Goal: Information Seeking & Learning: Find specific fact

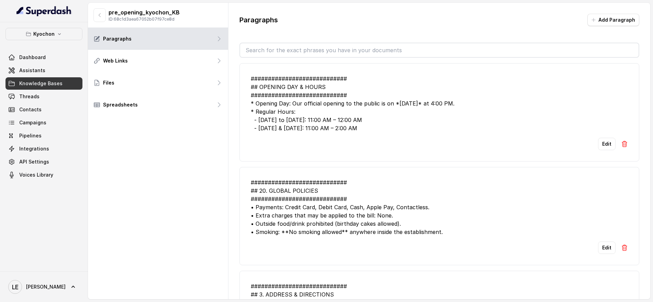
click at [72, 28] on button "Kyochon" at bounding box center [43, 34] width 77 height 12
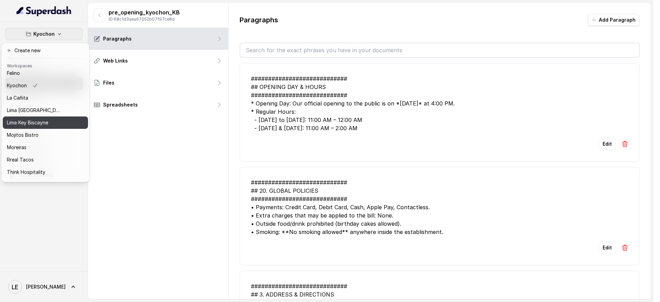
scroll to position [70, 0]
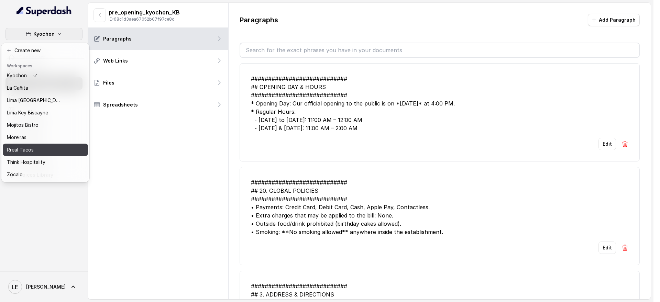
click at [53, 146] on div "Rreal Tacos" at bounding box center [34, 150] width 55 height 8
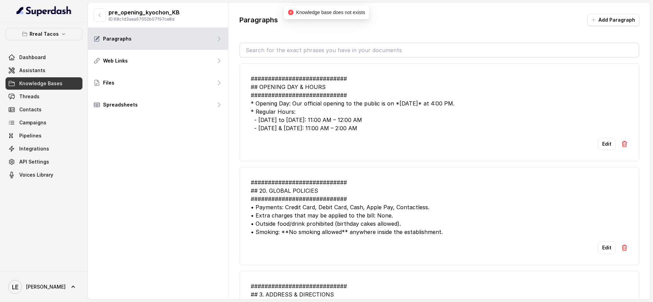
click at [51, 72] on link "Assistants" at bounding box center [43, 70] width 77 height 12
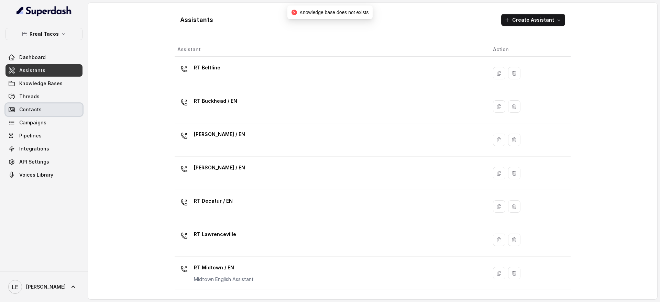
click at [46, 109] on link "Contacts" at bounding box center [43, 109] width 77 height 12
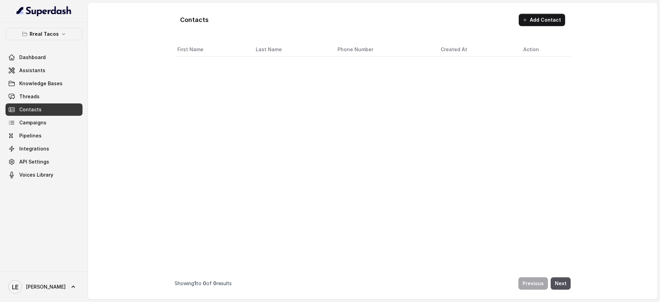
click at [48, 103] on link "Contacts" at bounding box center [43, 109] width 77 height 12
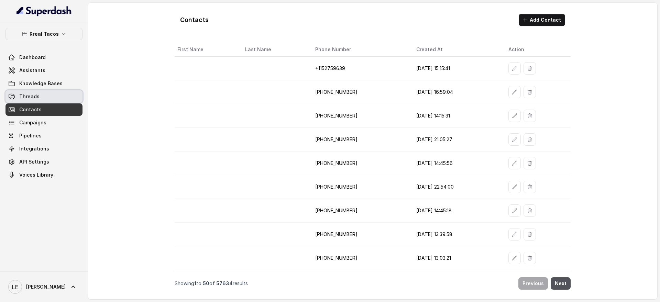
drag, startPoint x: 50, startPoint y: 99, endPoint x: 48, endPoint y: 103, distance: 4.3
click at [48, 103] on link "Contacts" at bounding box center [43, 109] width 77 height 12
click at [49, 98] on link "Threads" at bounding box center [43, 96] width 77 height 12
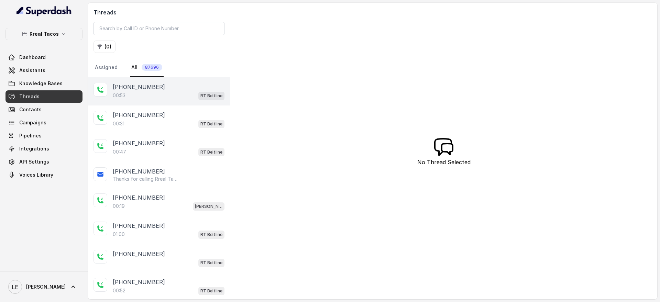
click at [187, 82] on div "[PHONE_NUMBER]:53 RT Beltline" at bounding box center [159, 91] width 142 height 28
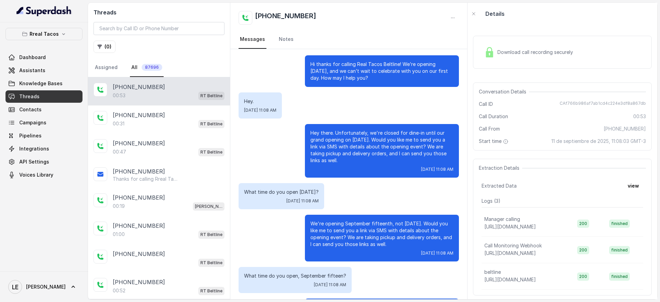
scroll to position [9, 0]
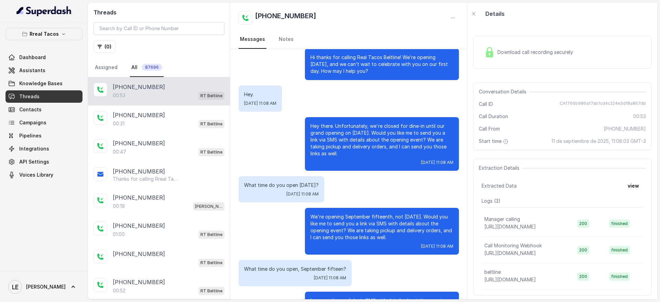
click at [371, 74] on p "Hi thanks for calling Real Tacos Beltline! We’re opening [DATE], and we can’t w…" at bounding box center [381, 64] width 143 height 21
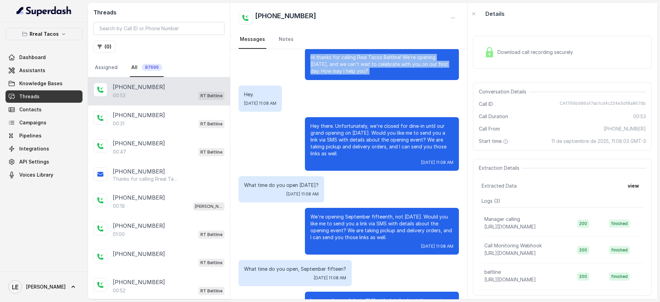
click at [371, 74] on p "Hi thanks for calling Real Tacos Beltline! We’re opening [DATE], and we can’t w…" at bounding box center [381, 64] width 143 height 21
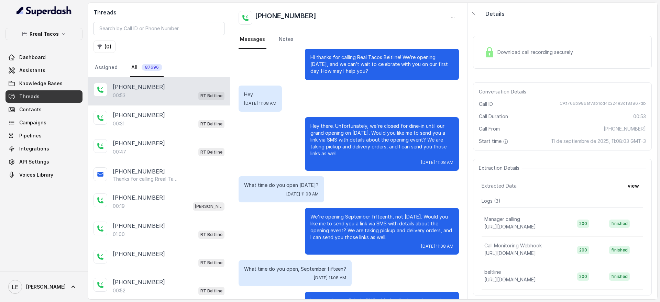
click at [388, 106] on div "Hey. [DATE] 11:08 AM" at bounding box center [349, 99] width 220 height 26
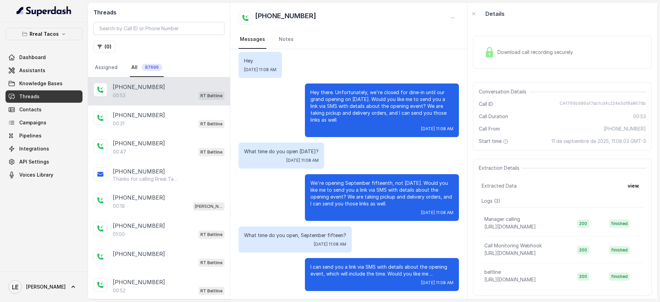
scroll to position [42, 0]
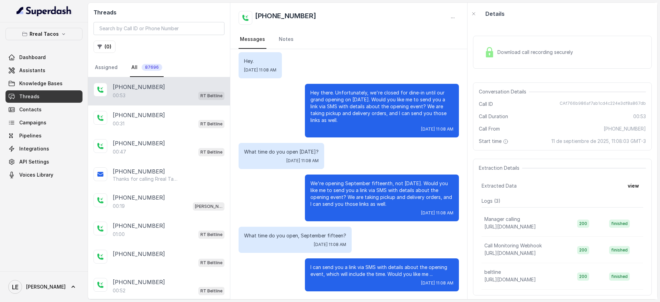
click at [351, 106] on p "Hey there. Unfortunately, we're closed for dine-in until our grand opening on […" at bounding box center [381, 106] width 143 height 34
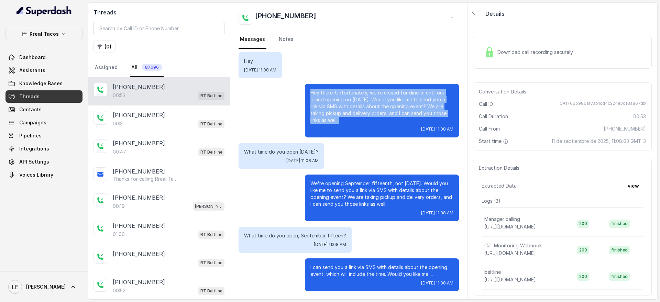
click at [351, 106] on p "Hey there. Unfortunately, we're closed for dine-in until our grand opening on […" at bounding box center [381, 106] width 143 height 34
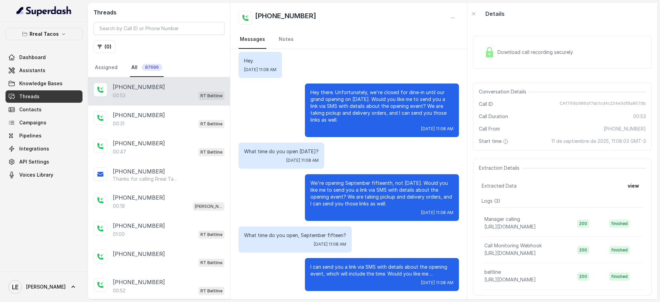
click at [311, 153] on p "What time do you open [DATE]?" at bounding box center [281, 151] width 75 height 7
click at [328, 189] on p "We're opening September fifteenth, not [DATE]. Would you like me to send you a …" at bounding box center [381, 193] width 143 height 27
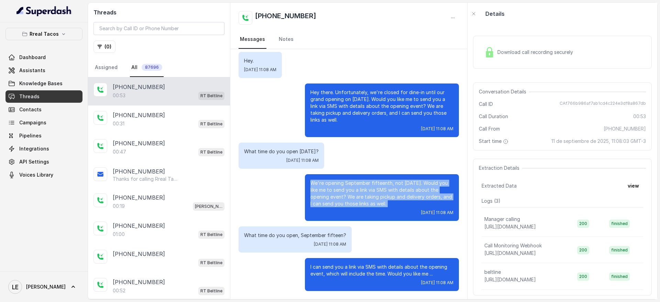
click at [328, 189] on p "We're opening September fifteenth, not [DATE]. Would you like me to send you a …" at bounding box center [381, 193] width 143 height 27
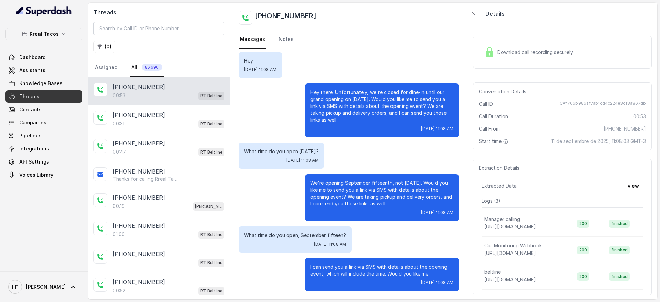
click at [589, 99] on div "Conversation Details Call ID CAf766b986af7ab1cd4c224e3df8a867db Call Duration 0…" at bounding box center [562, 116] width 179 height 68
copy span "CAf766b986af7ab1cd4c224e3df8a867db"
